Goal: Task Accomplishment & Management: Complete application form

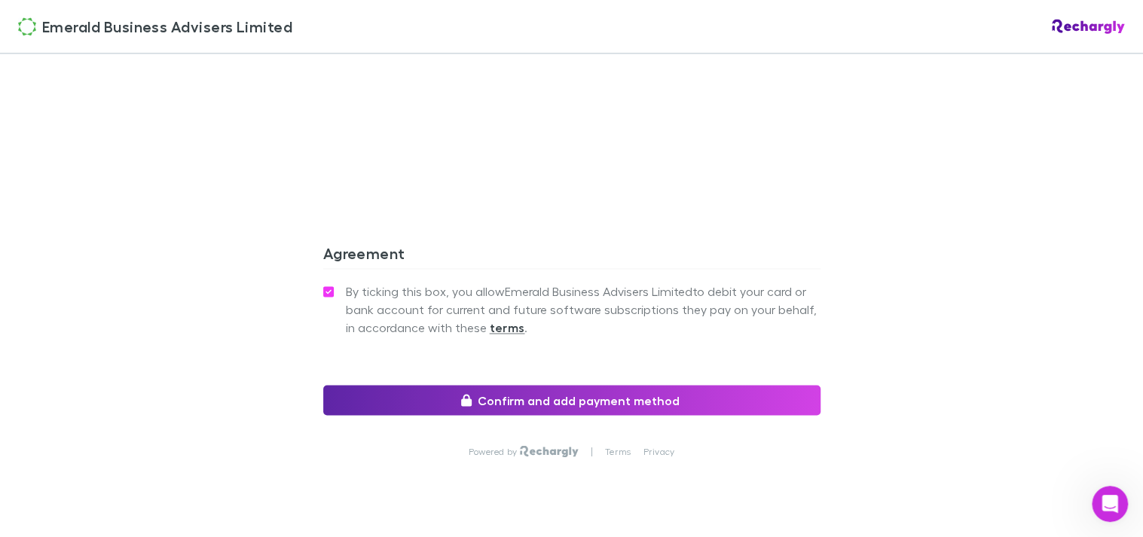
scroll to position [1396, 0]
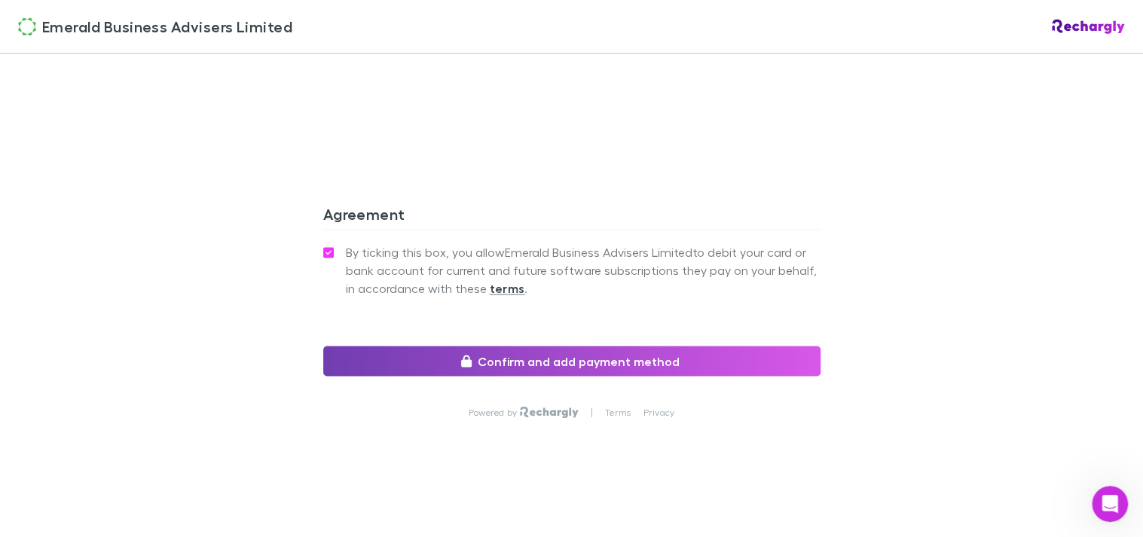
click at [572, 359] on button "Confirm and add payment method" at bounding box center [571, 361] width 497 height 30
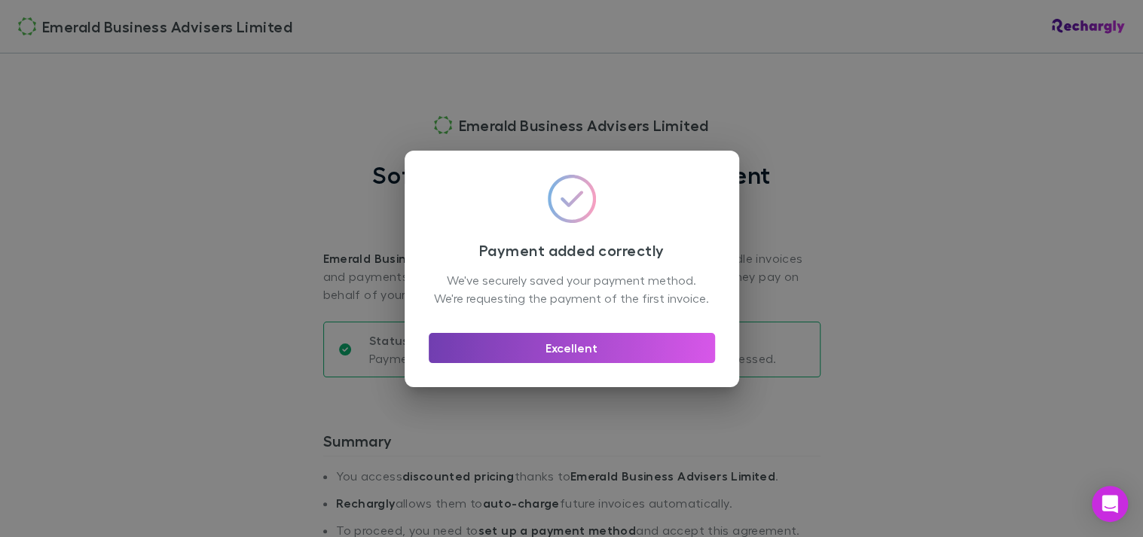
click at [668, 362] on button "Excellent" at bounding box center [572, 348] width 286 height 30
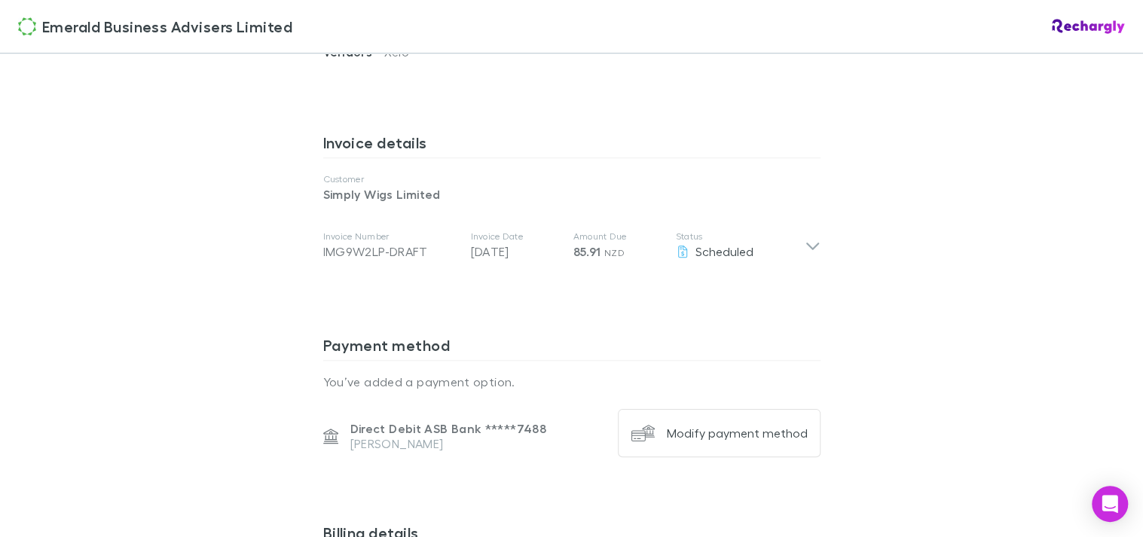
scroll to position [729, 0]
